Goal: Register for event/course

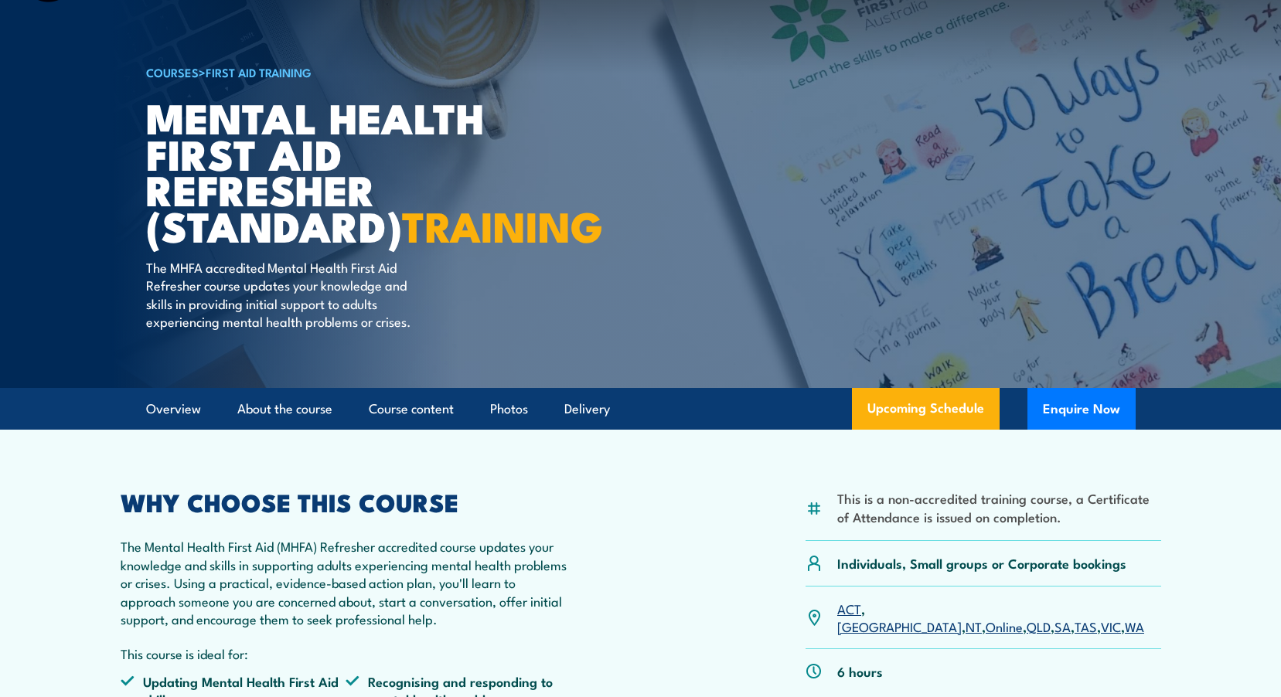
scroll to position [232, 0]
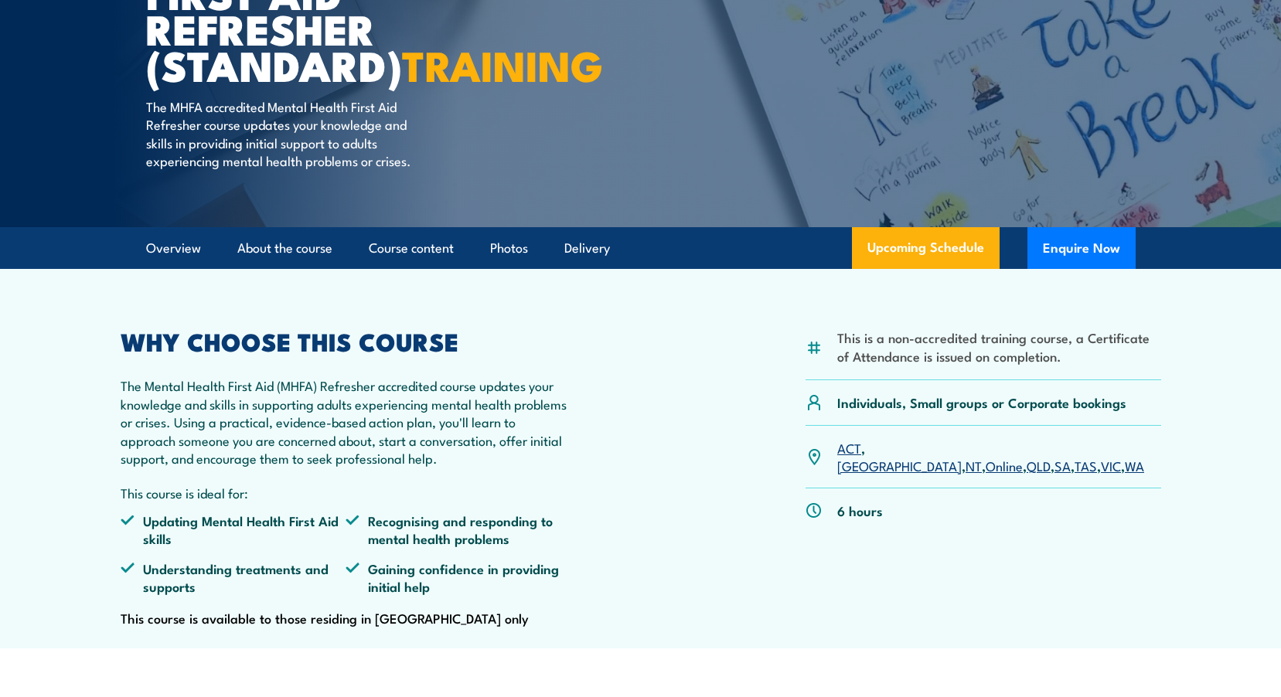
click at [1100, 475] on link "VIC" at bounding box center [1110, 465] width 20 height 19
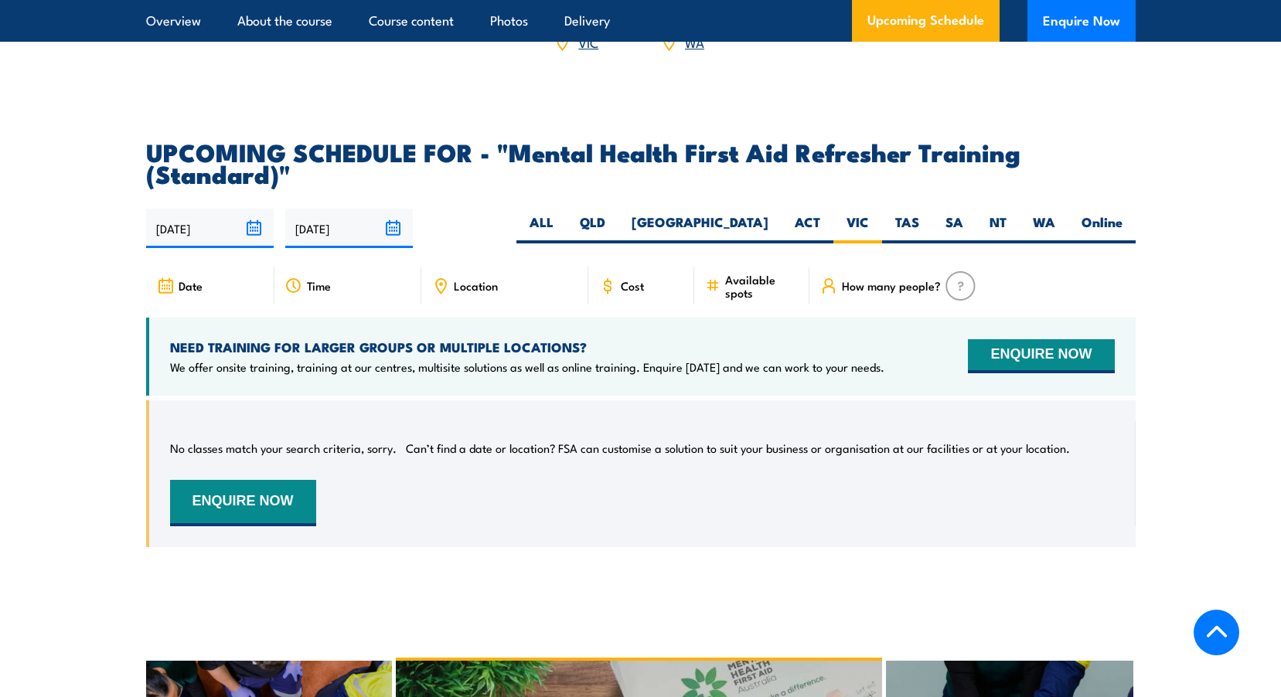
scroll to position [2811, 0]
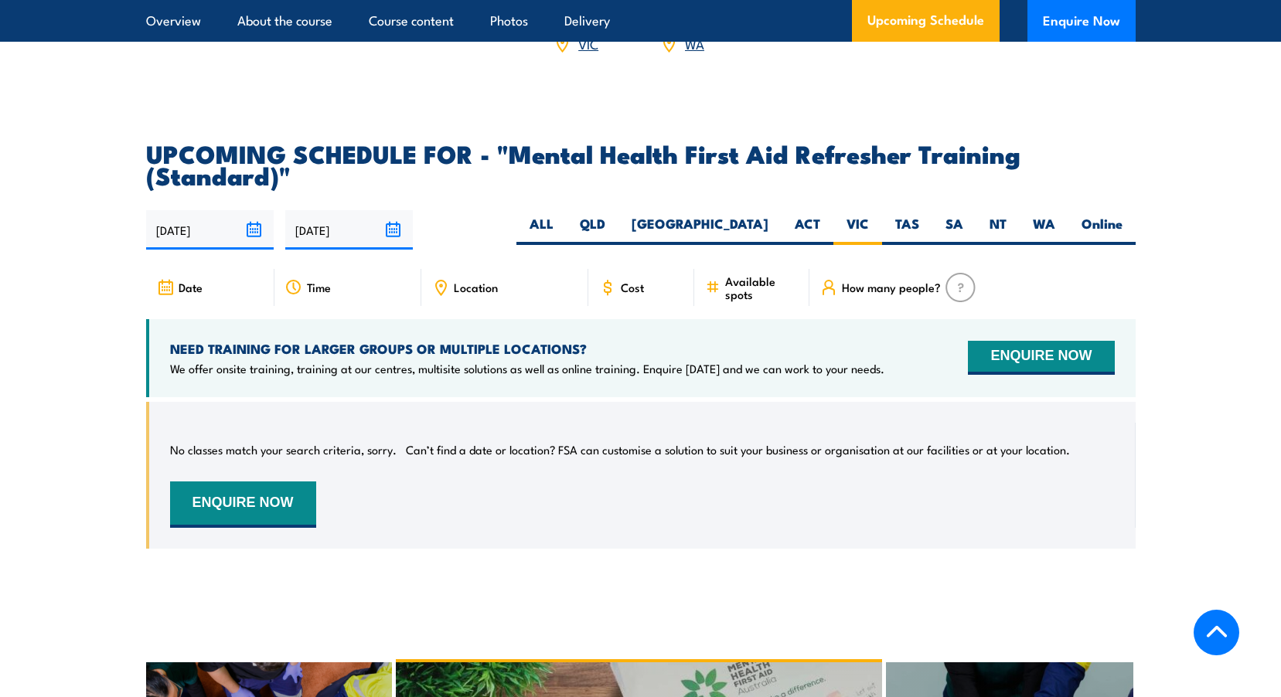
click at [203, 245] on input "[DATE]" at bounding box center [210, 229] width 128 height 39
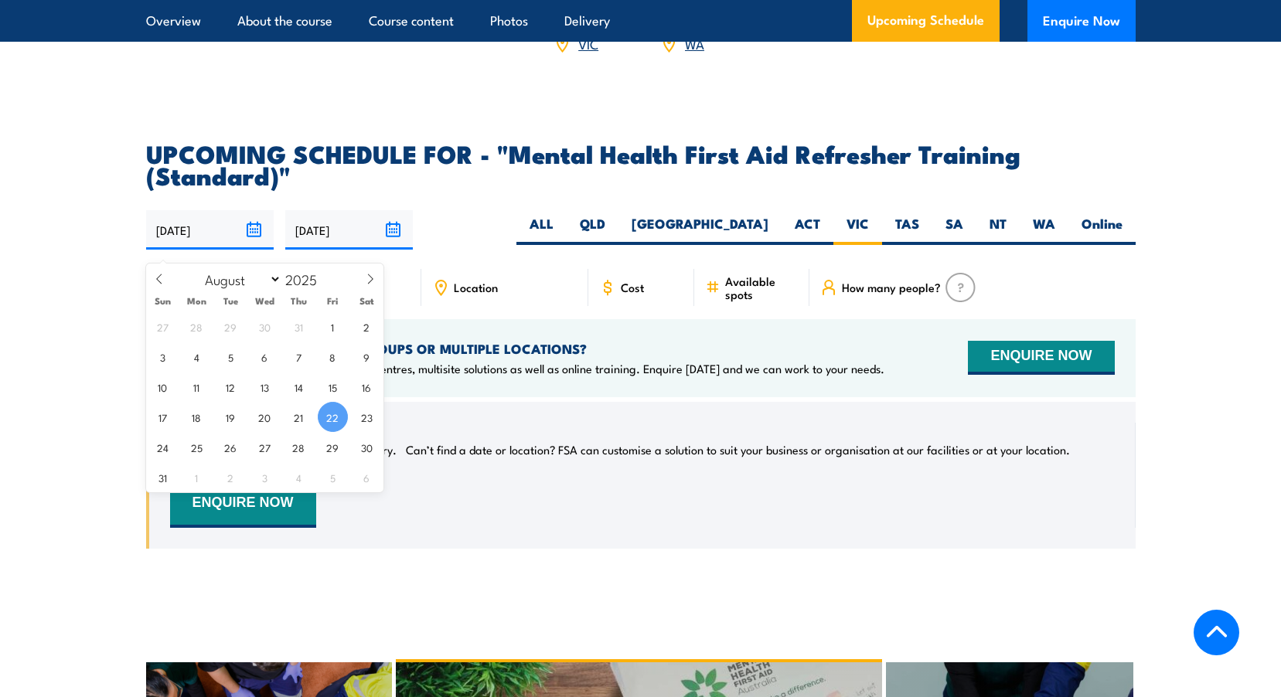
click at [394, 240] on input "18/02/2026" at bounding box center [349, 229] width 128 height 39
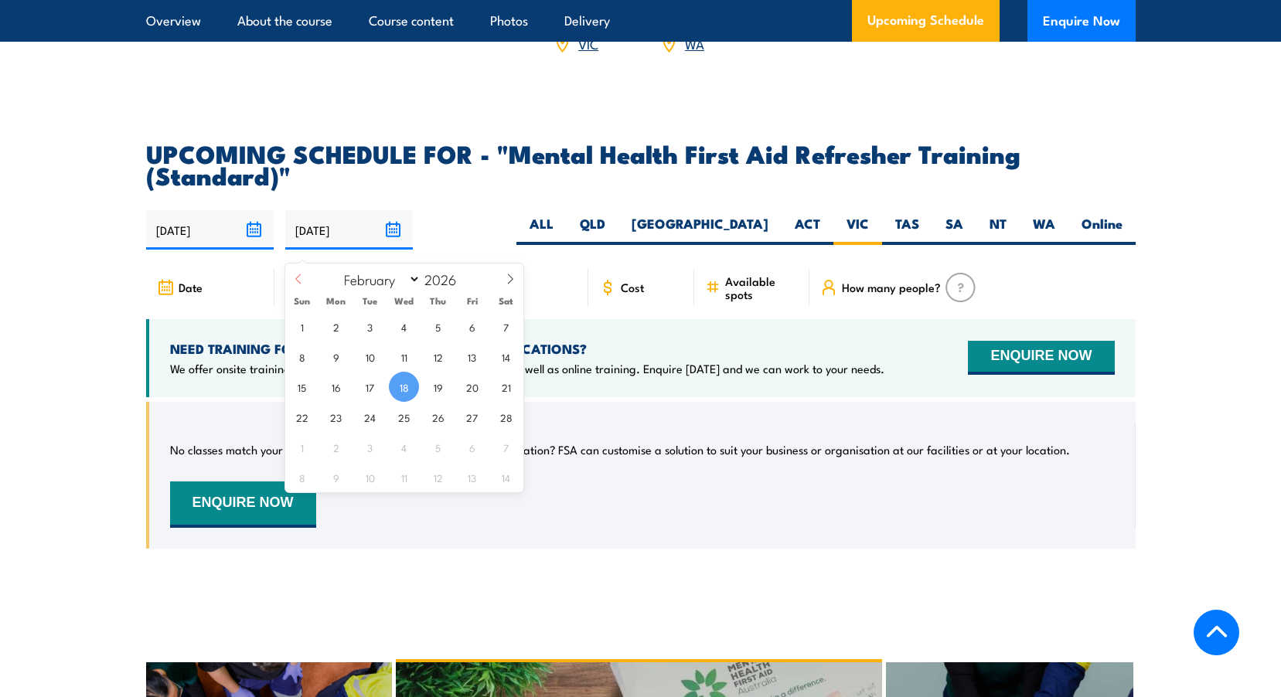
click at [302, 279] on icon at bounding box center [298, 279] width 11 height 11
select select "0"
click at [439, 327] on span "1" at bounding box center [438, 326] width 30 height 30
type input "[DATE]"
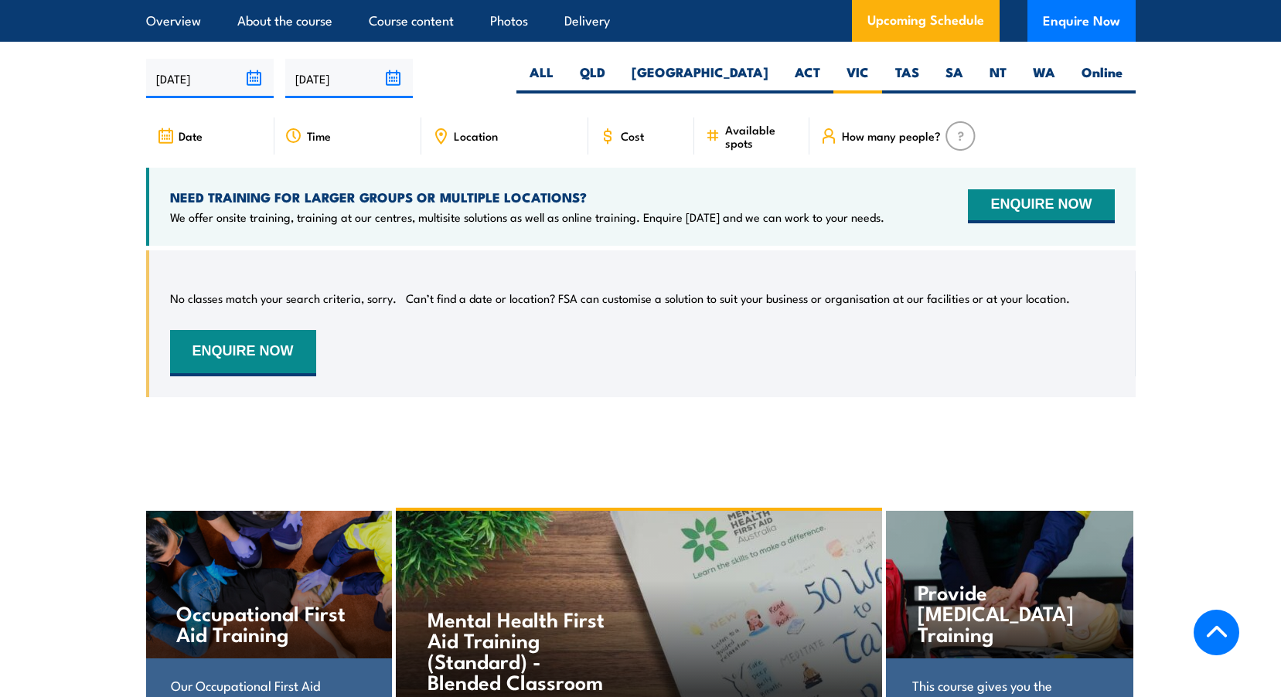
scroll to position [2965, 0]
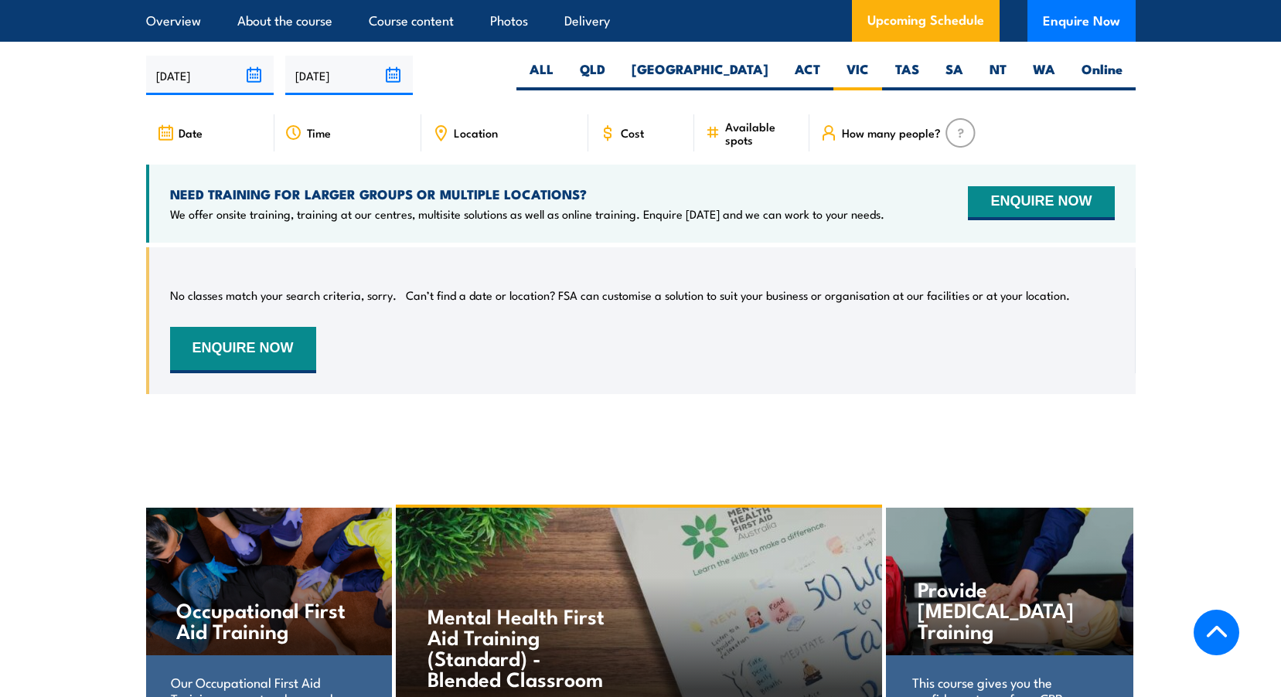
click at [1057, 239] on div "NEED TRAINING FOR LARGER GROUPS OR MULTIPLE LOCATIONS? We offer onsite training…" at bounding box center [640, 204] width 989 height 78
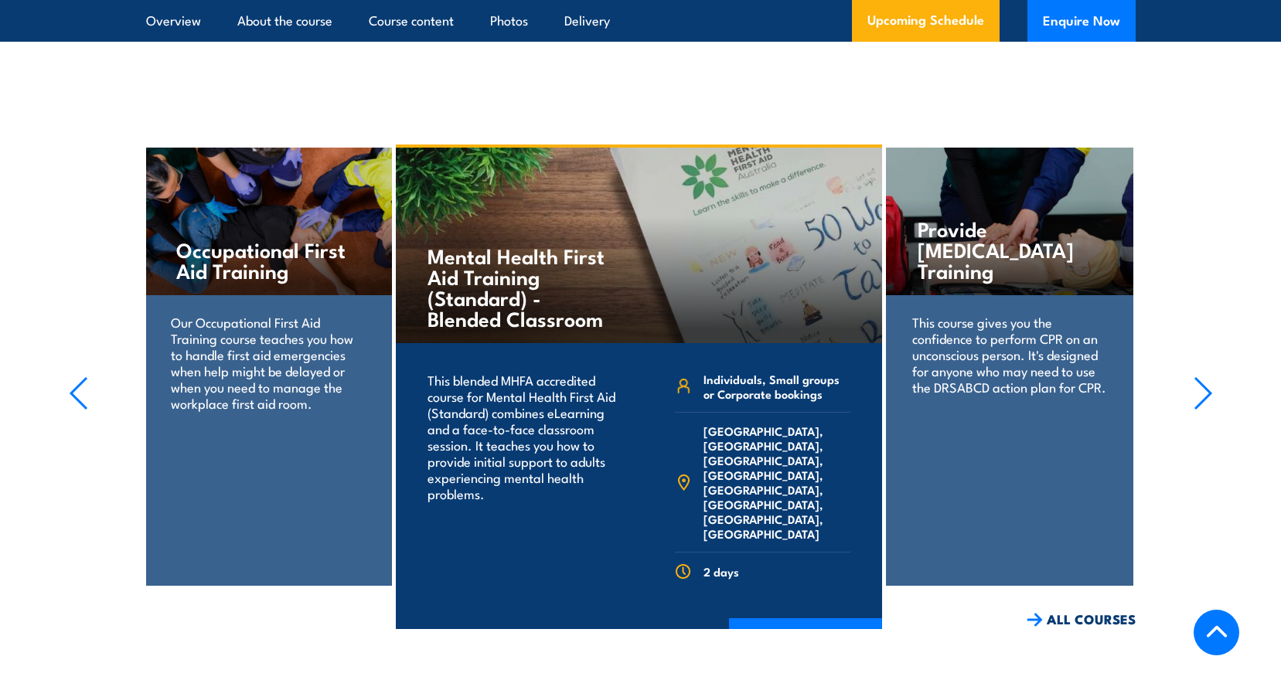
scroll to position [3197, 0]
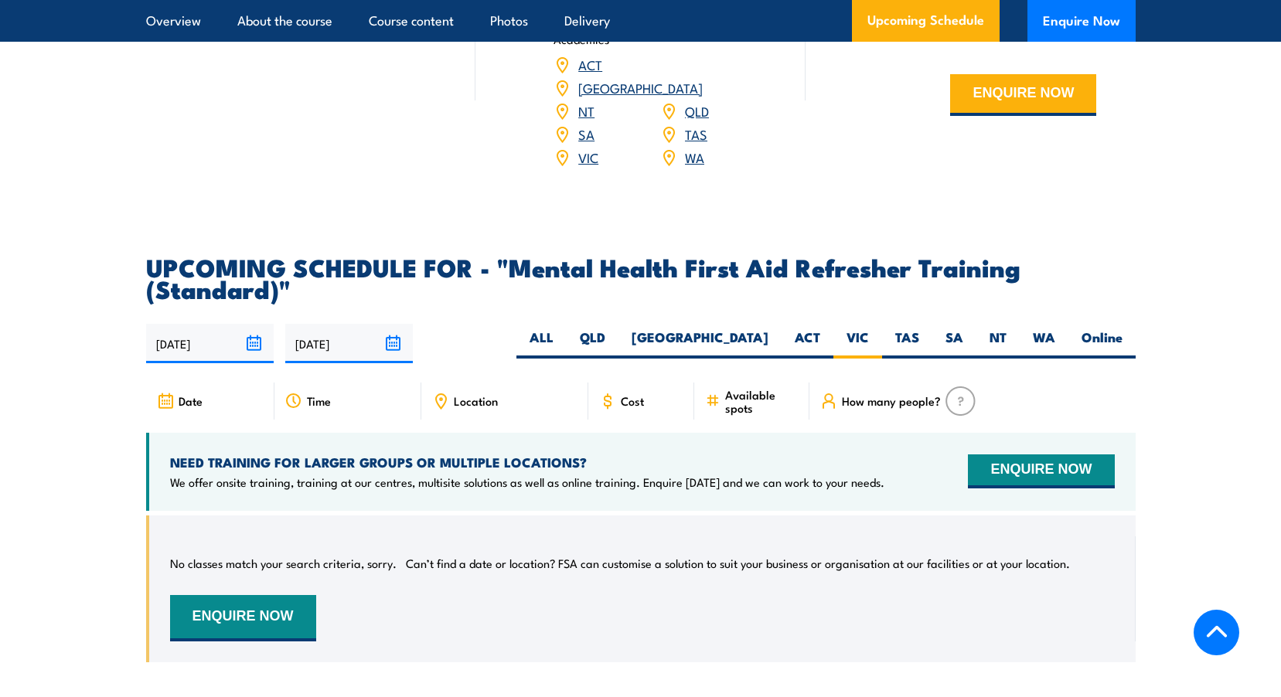
scroll to position [2811, 0]
